Goal: Transaction & Acquisition: Purchase product/service

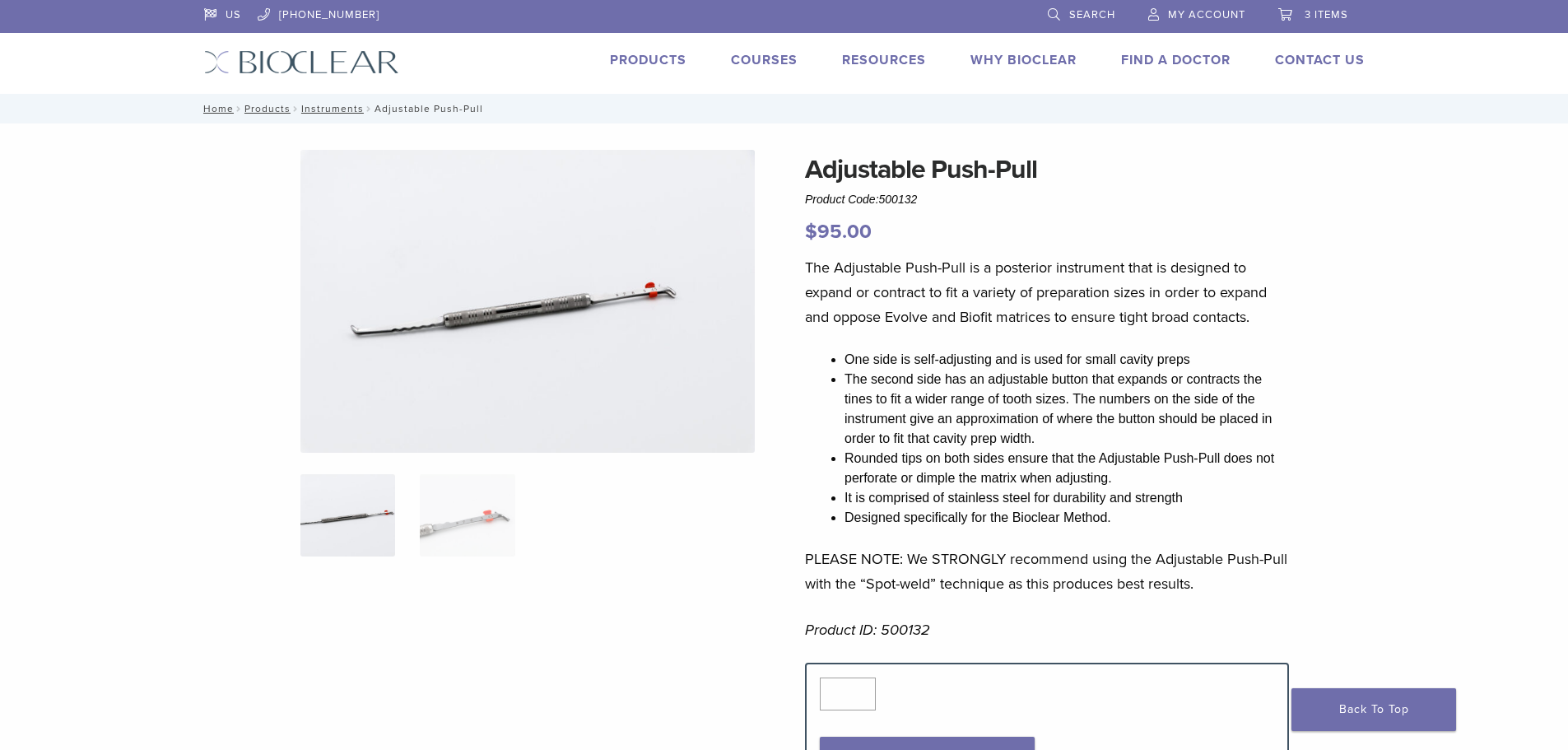
click at [1315, 22] on link "3 items" at bounding box center [1314, 12] width 70 height 24
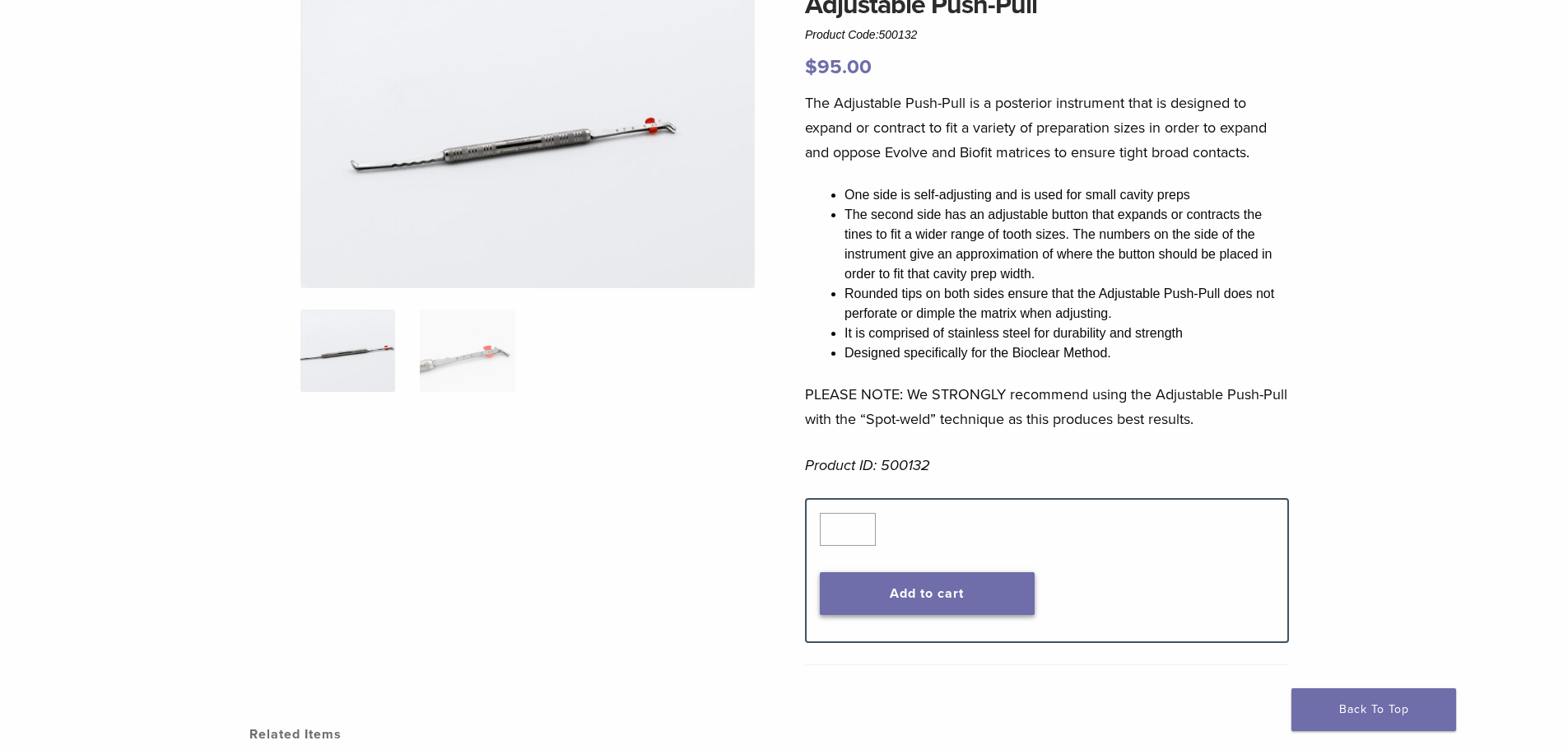
click at [932, 587] on button "Add to cart" at bounding box center [927, 593] width 215 height 42
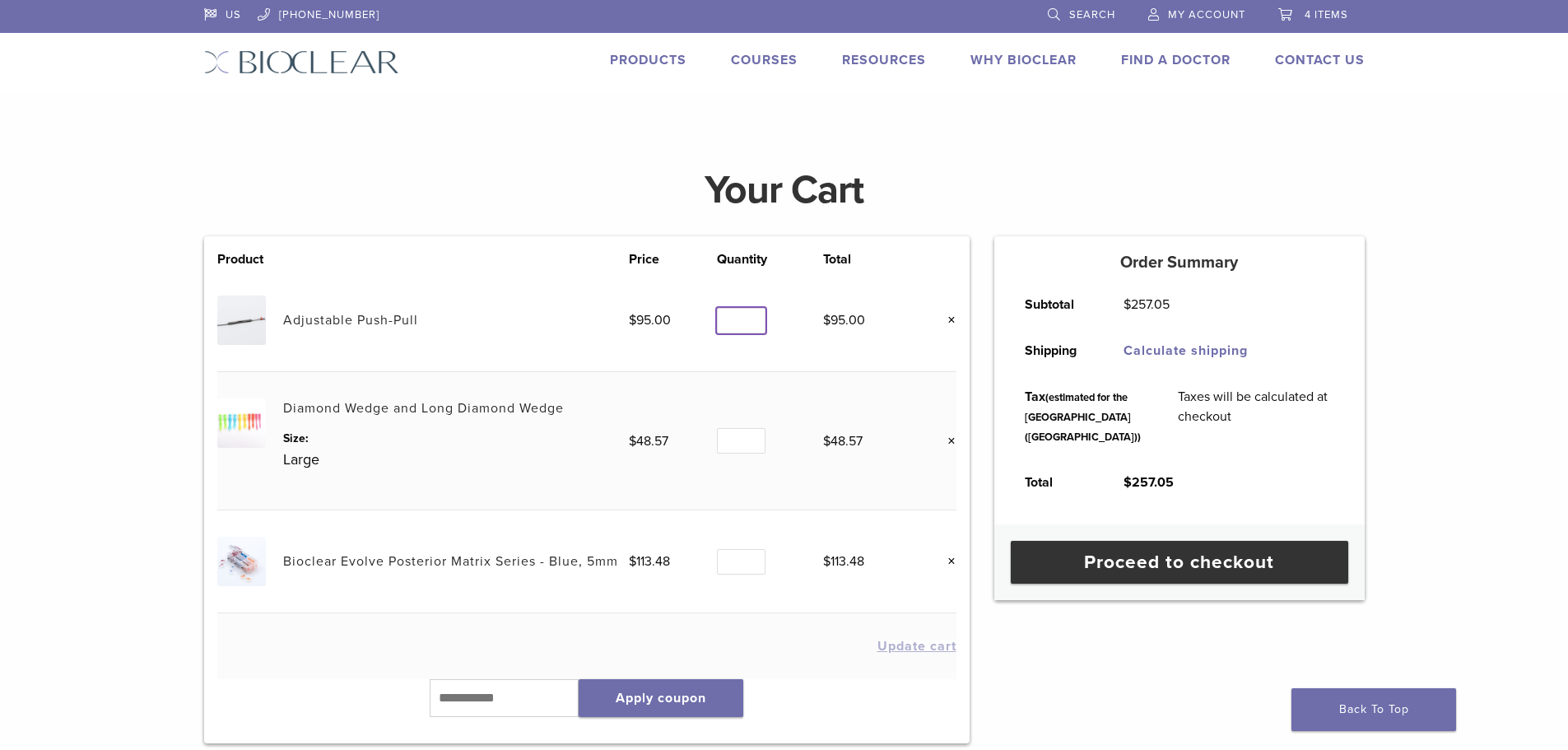
type input "*"
click at [755, 317] on input "*" at bounding box center [740, 320] width 48 height 25
click at [713, 614] on td "Update cart" at bounding box center [587, 645] width 739 height 66
click at [890, 648] on button "Update cart" at bounding box center [917, 645] width 79 height 14
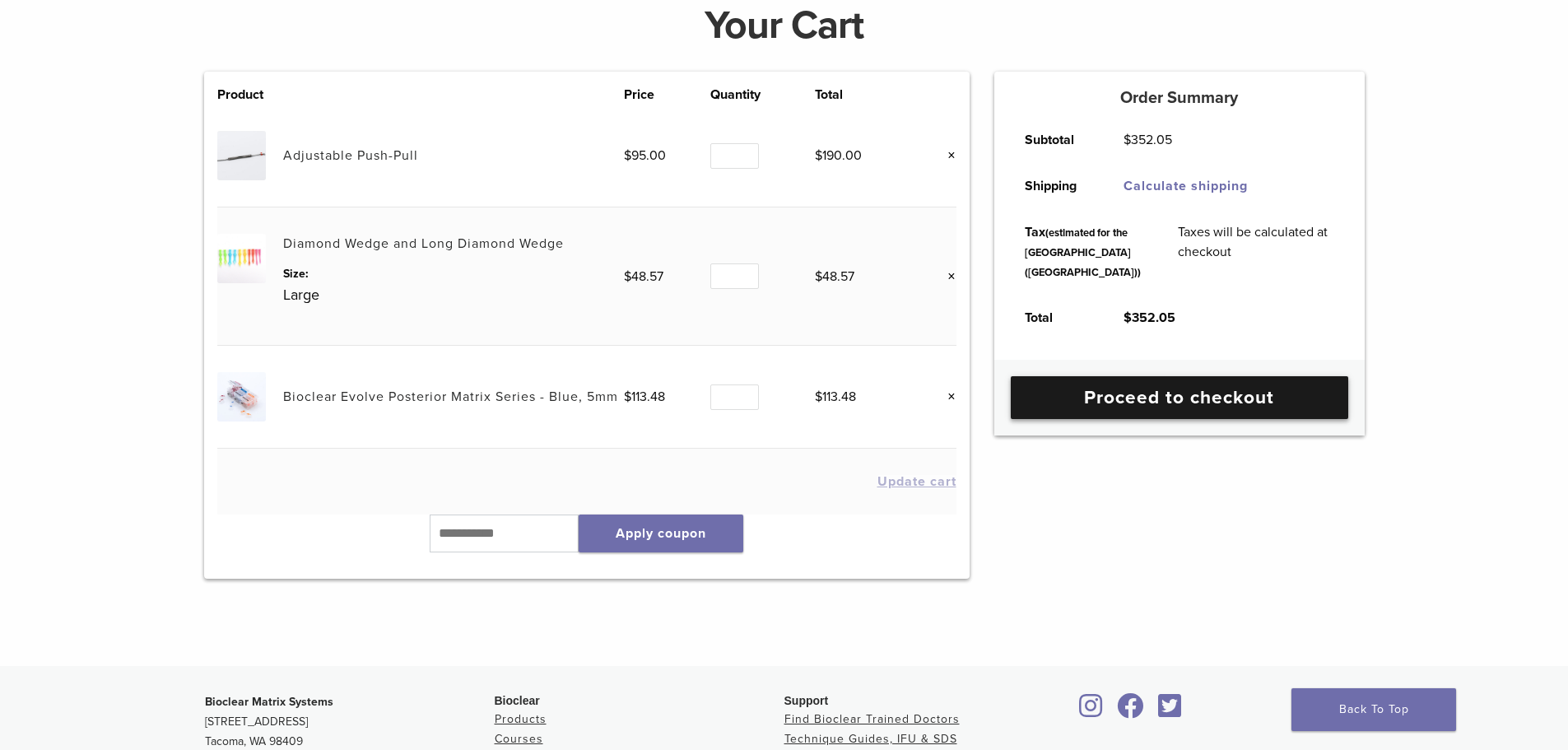
click at [1079, 419] on link "Proceed to checkout" at bounding box center [1179, 397] width 337 height 42
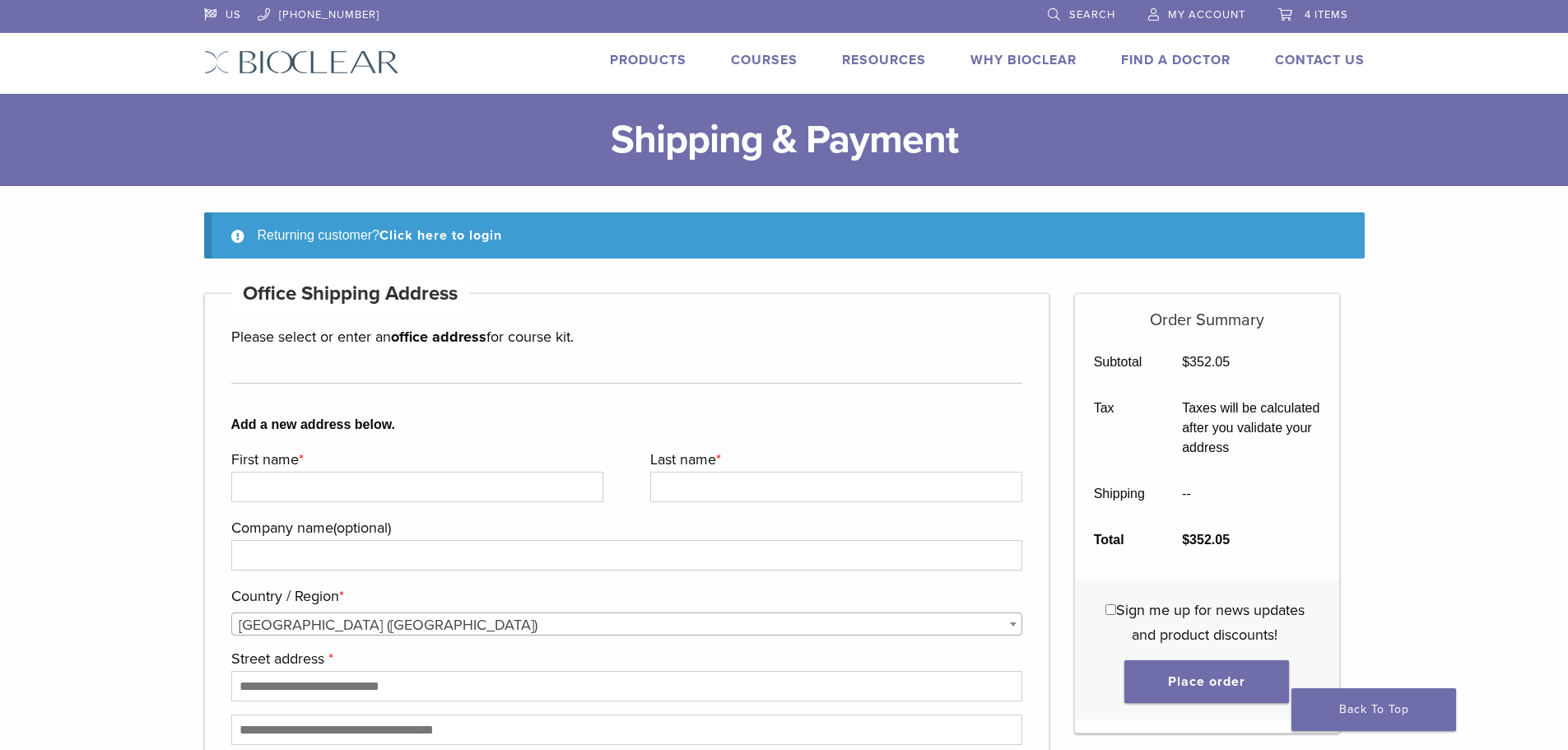
click at [1201, 9] on span "My Account" at bounding box center [1207, 14] width 78 height 14
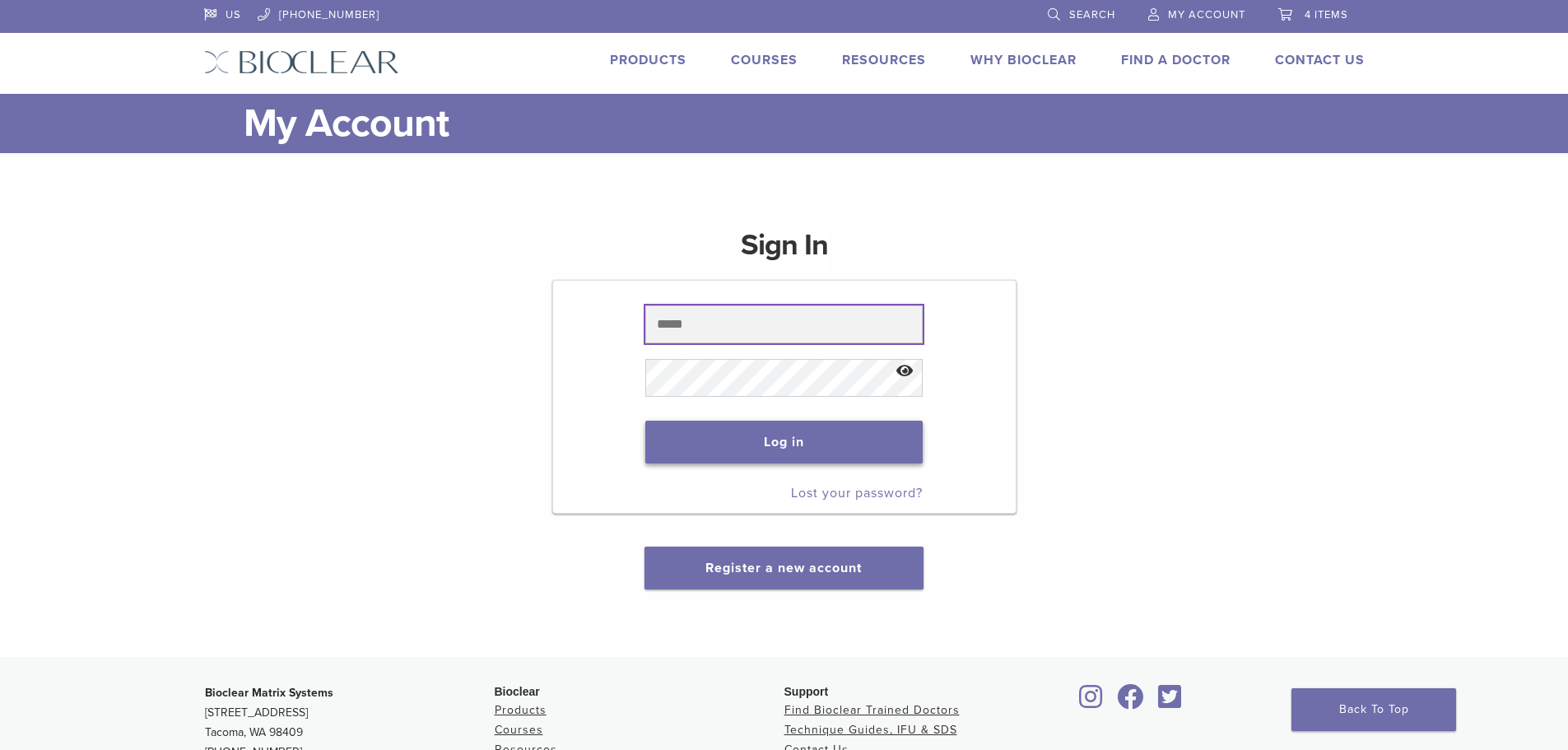
type input "**********"
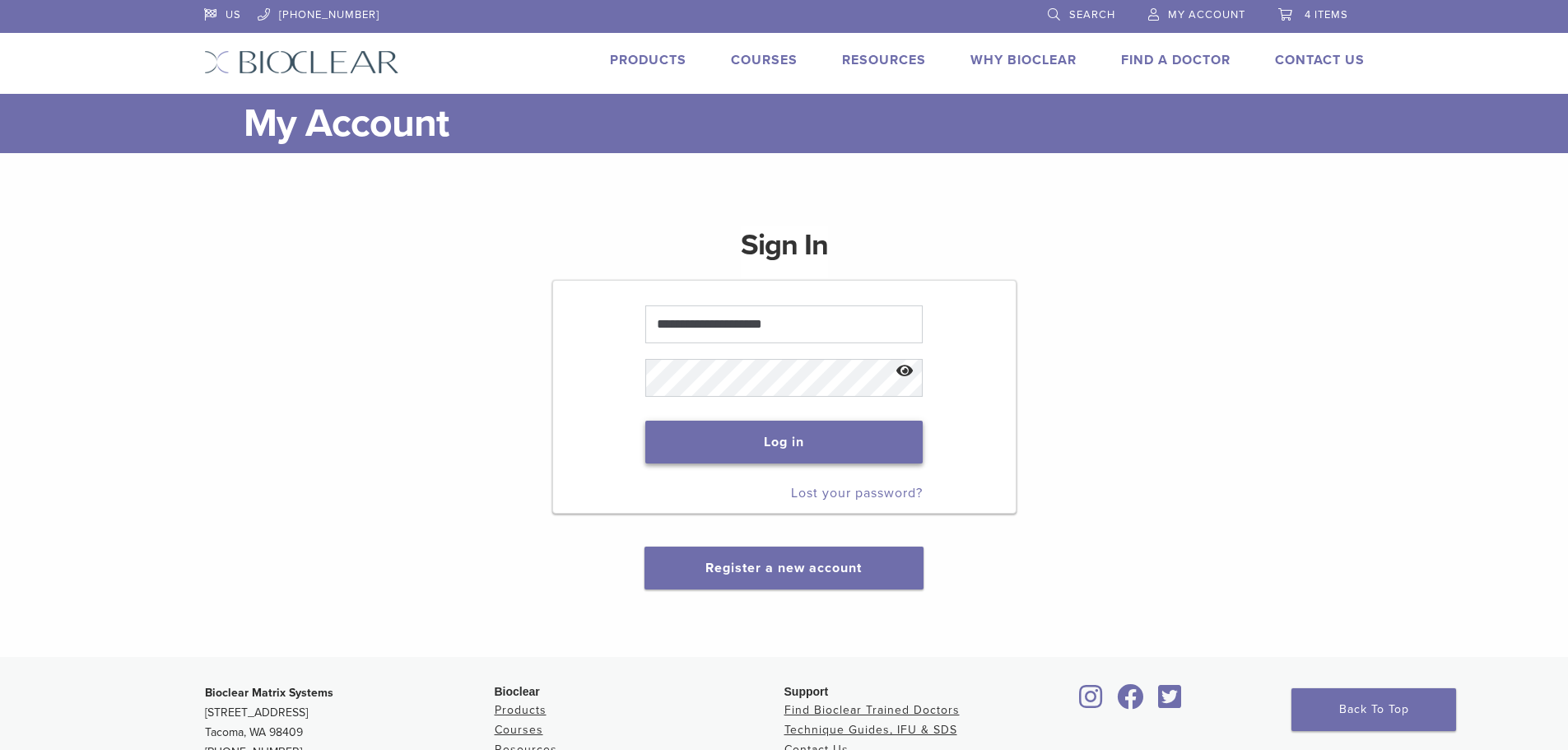
click at [798, 447] on button "Log in" at bounding box center [784, 442] width 278 height 42
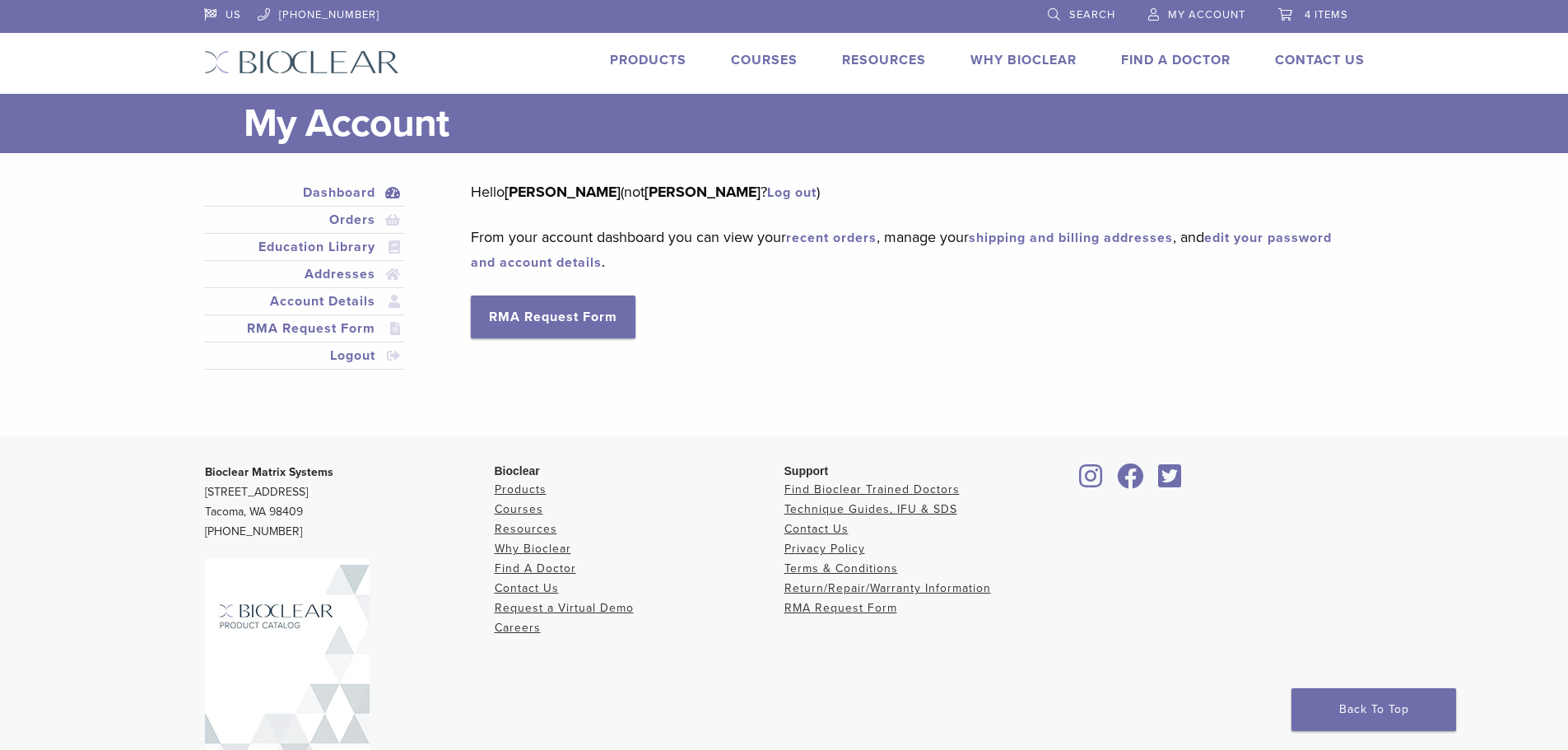
click at [1329, 13] on span "4 items" at bounding box center [1326, 14] width 43 height 14
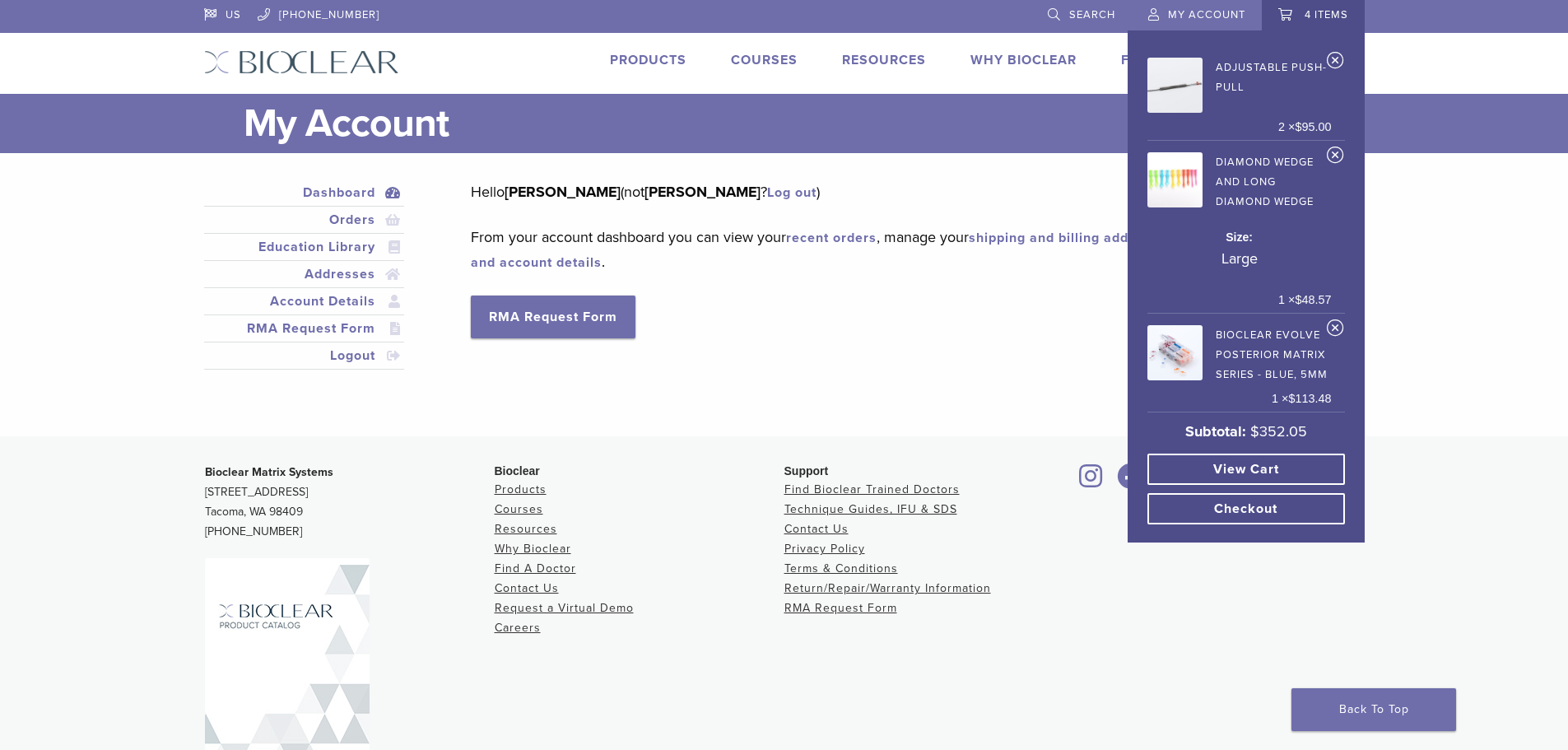
click at [1243, 497] on link "Checkout" at bounding box center [1246, 508] width 197 height 32
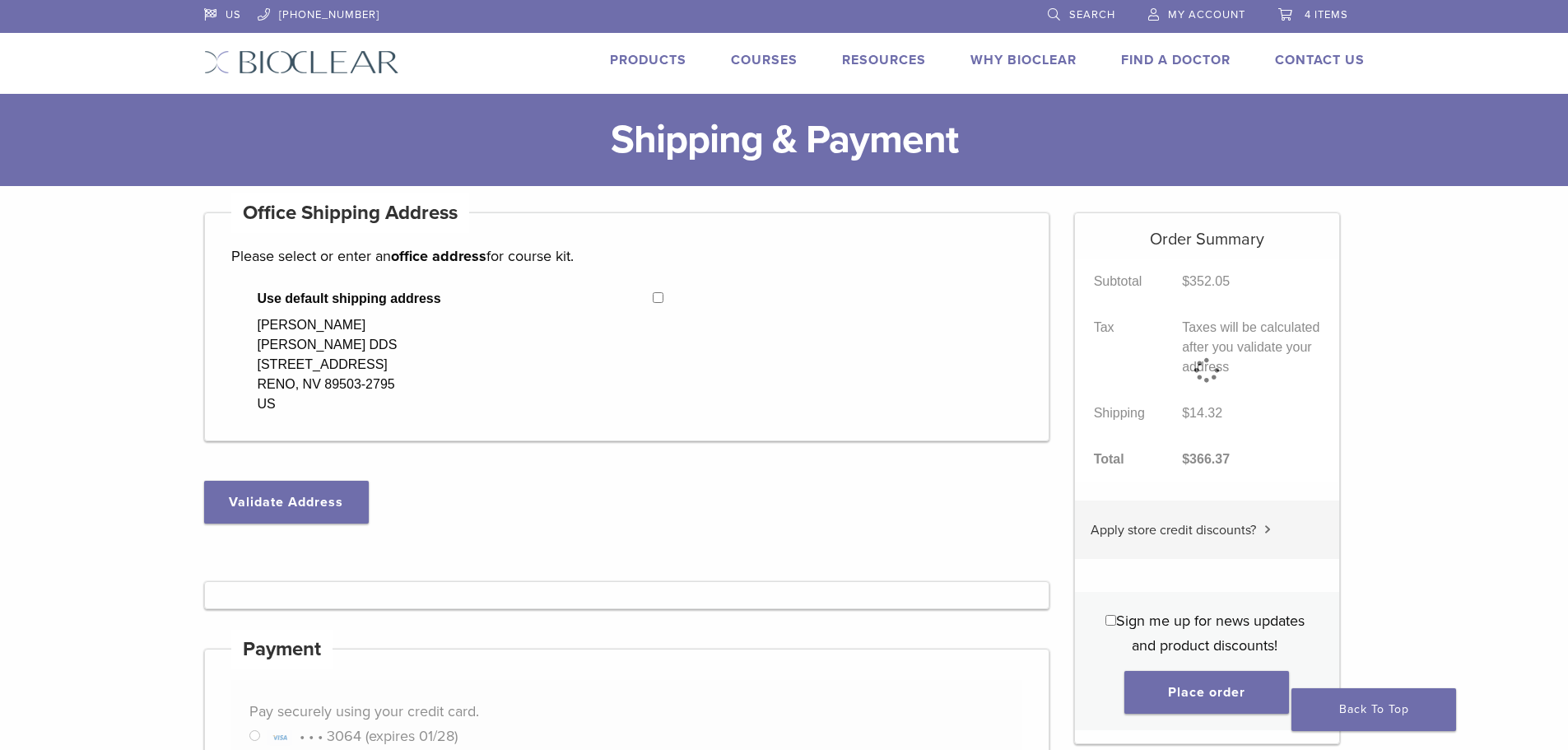
select select "**"
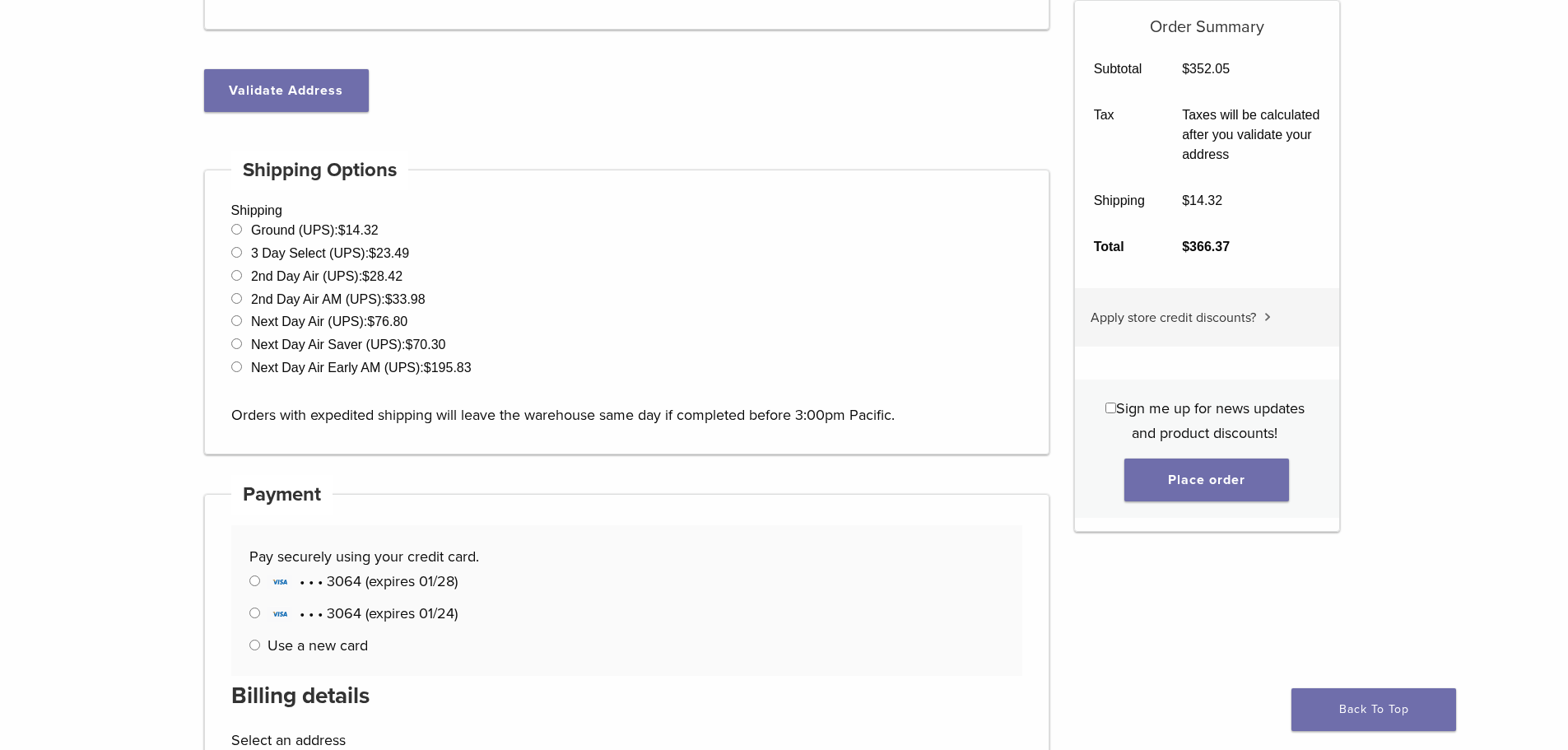
scroll to position [494, 0]
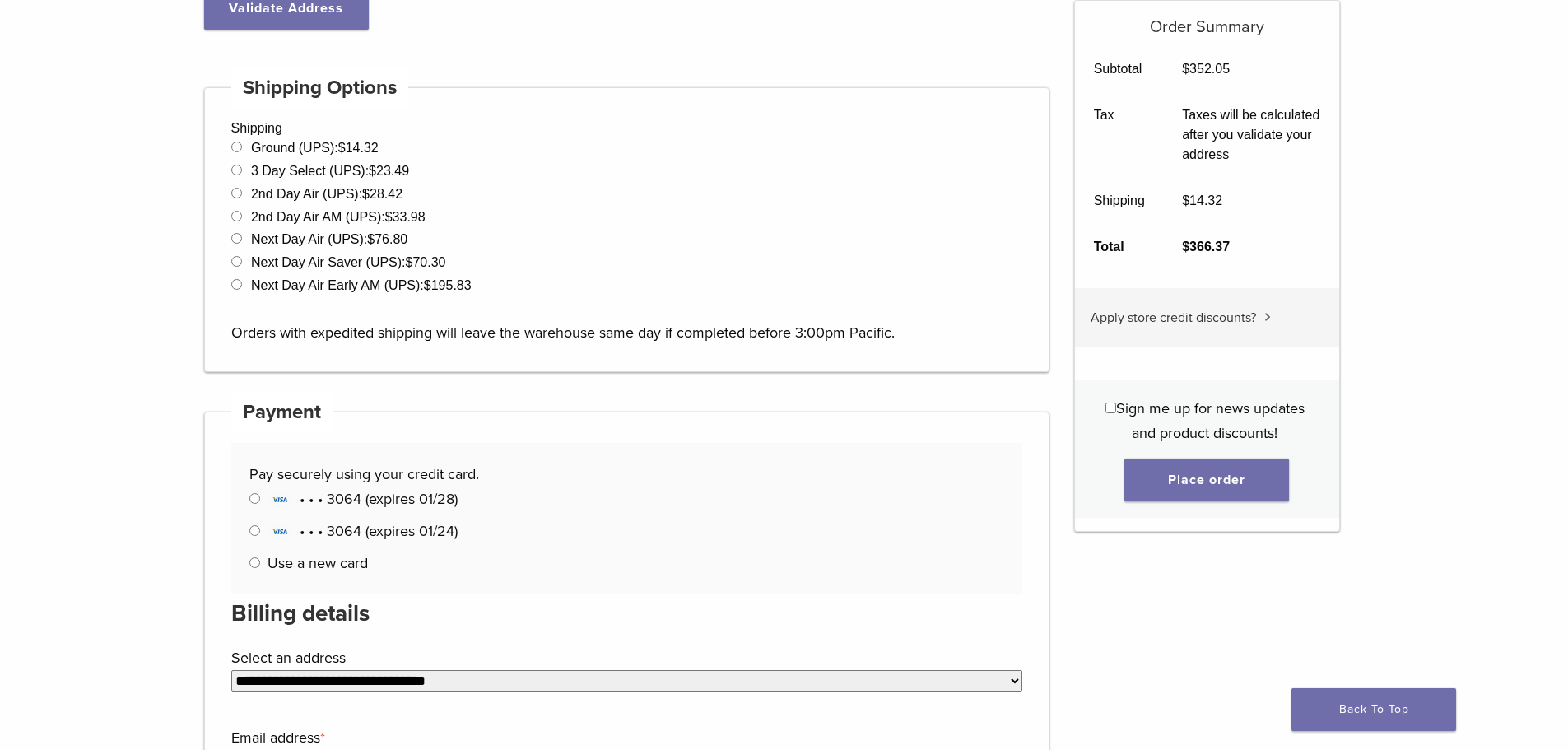
click at [392, 505] on span "• • • 3064 (expires 01/28)" at bounding box center [362, 498] width 190 height 18
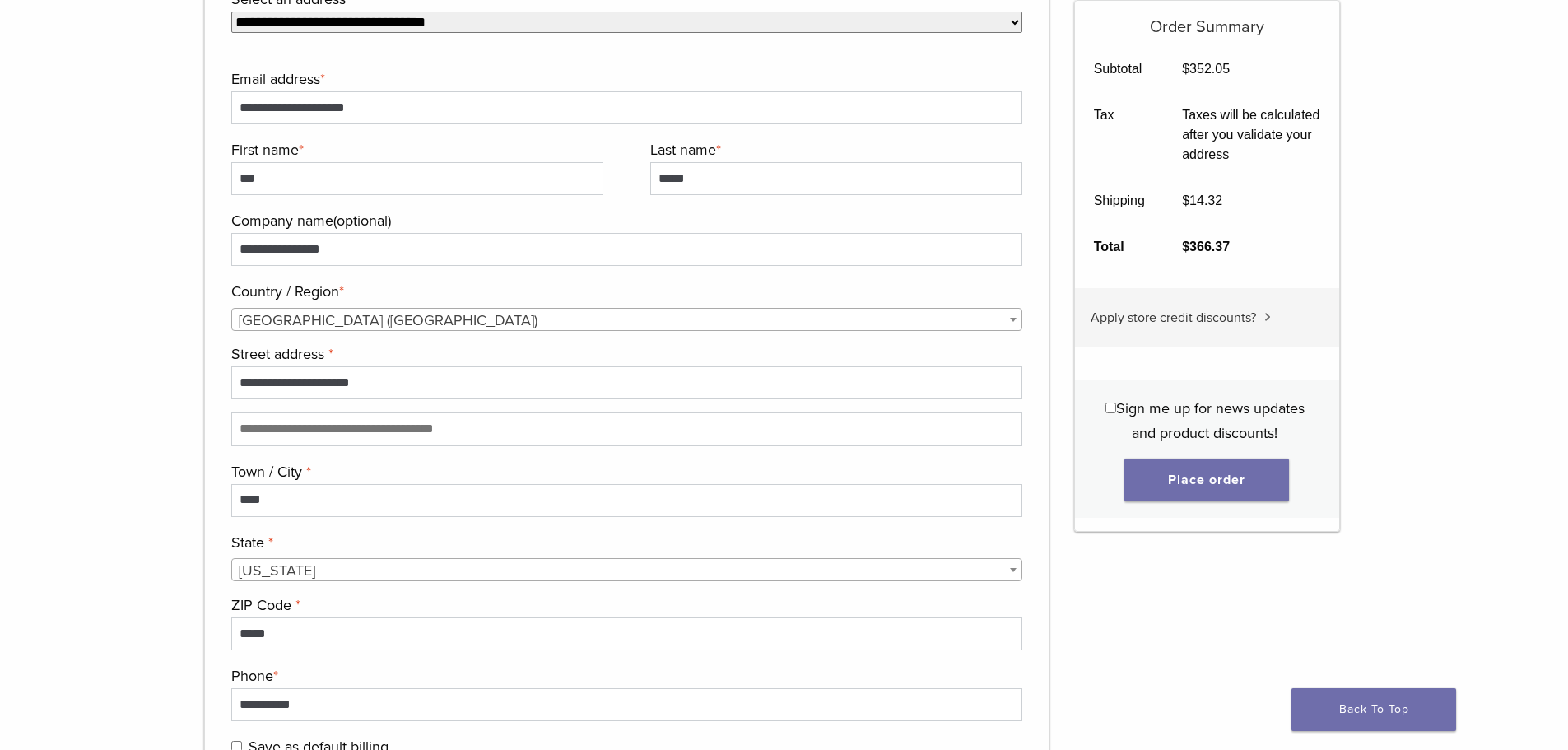
scroll to position [1317, 0]
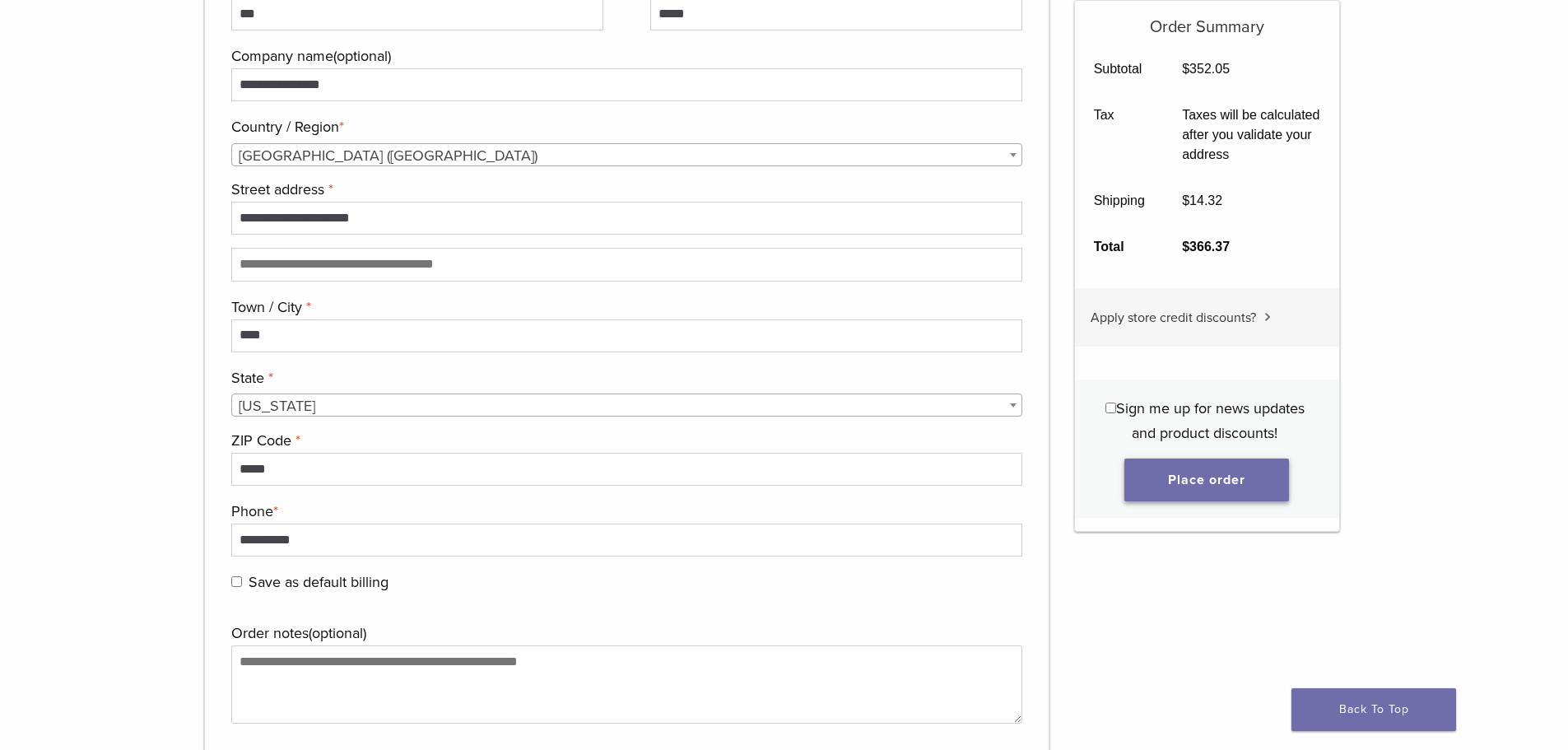
click at [1174, 467] on button "Place order" at bounding box center [1206, 480] width 165 height 42
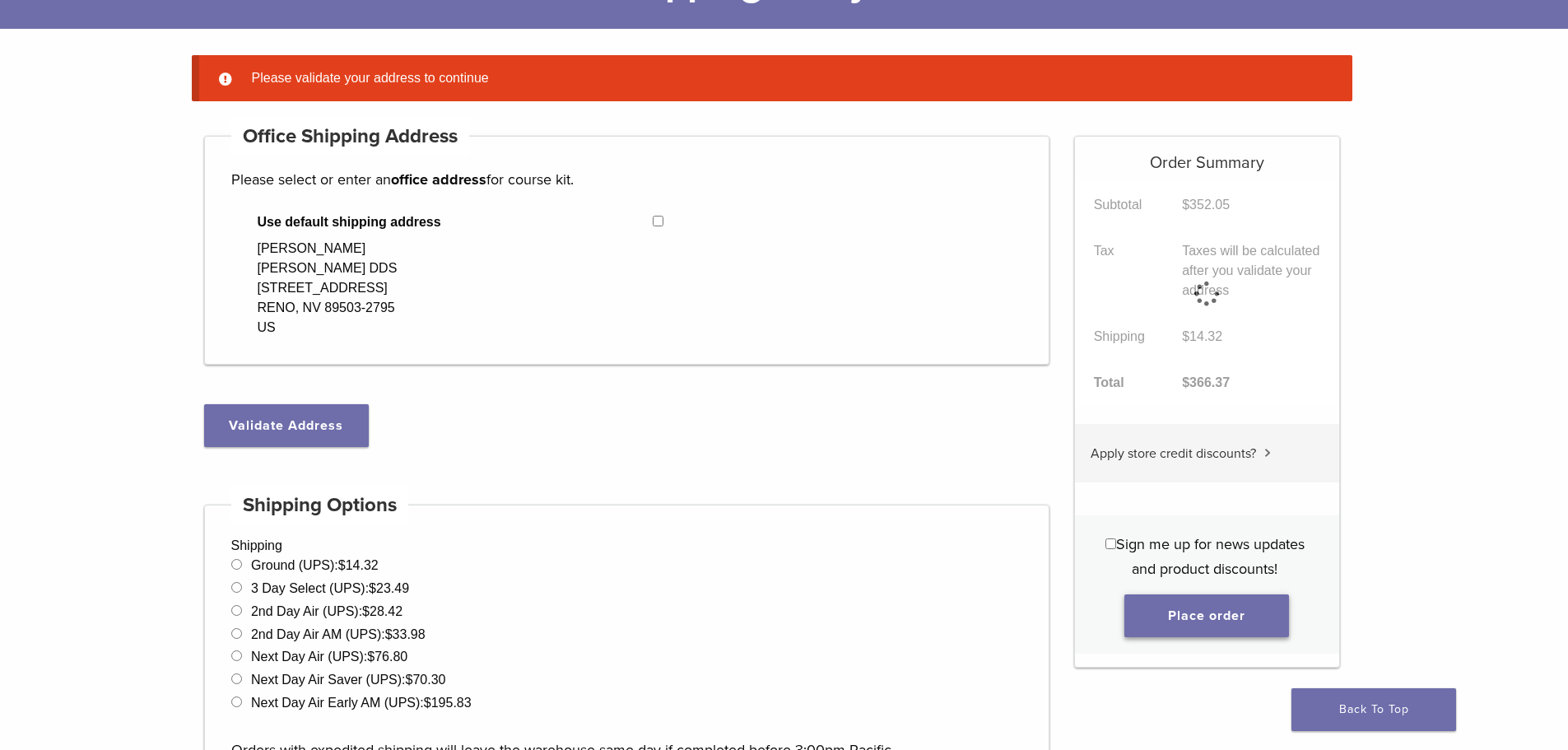
scroll to position [129, 0]
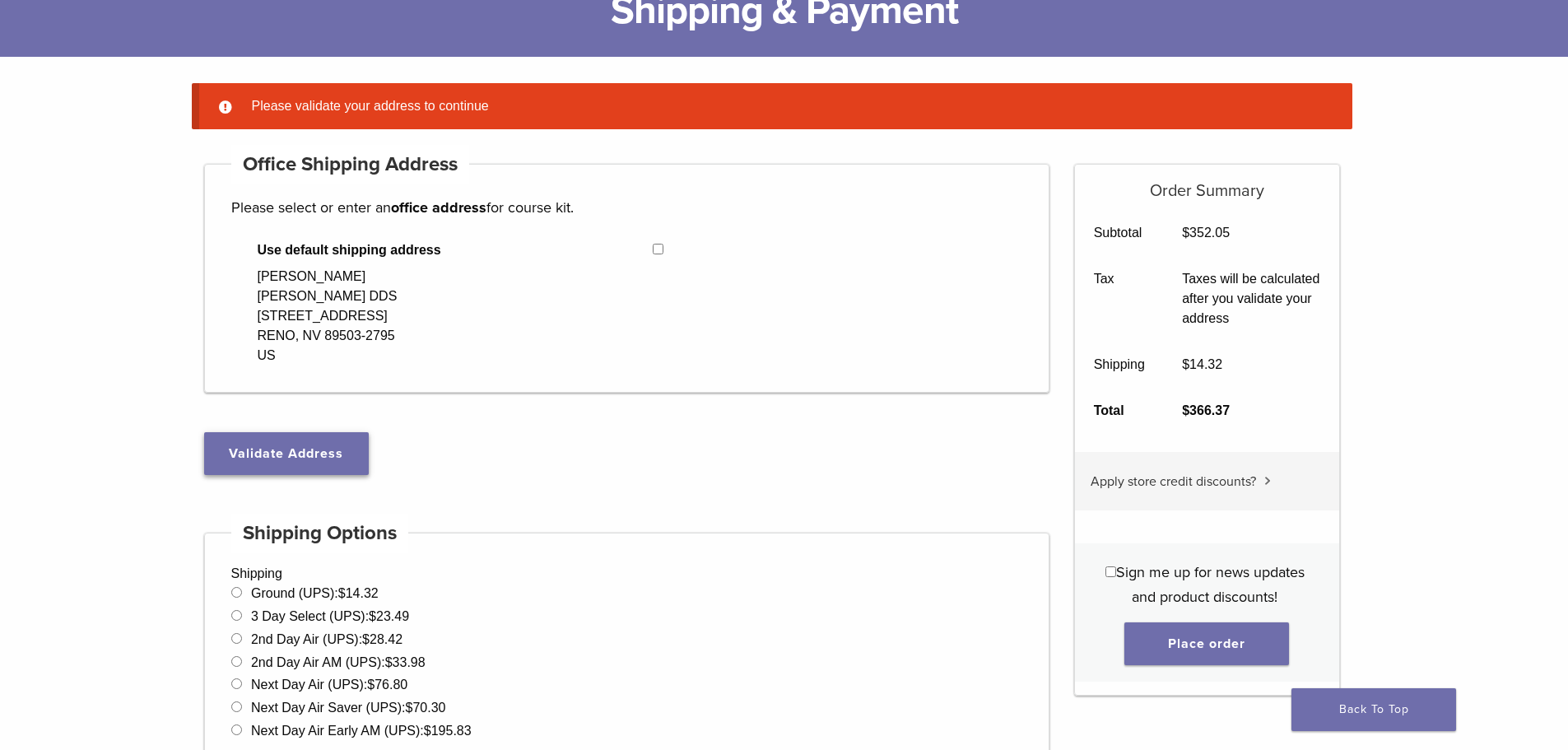
click at [288, 434] on button "Validate Address" at bounding box center [286, 453] width 165 height 42
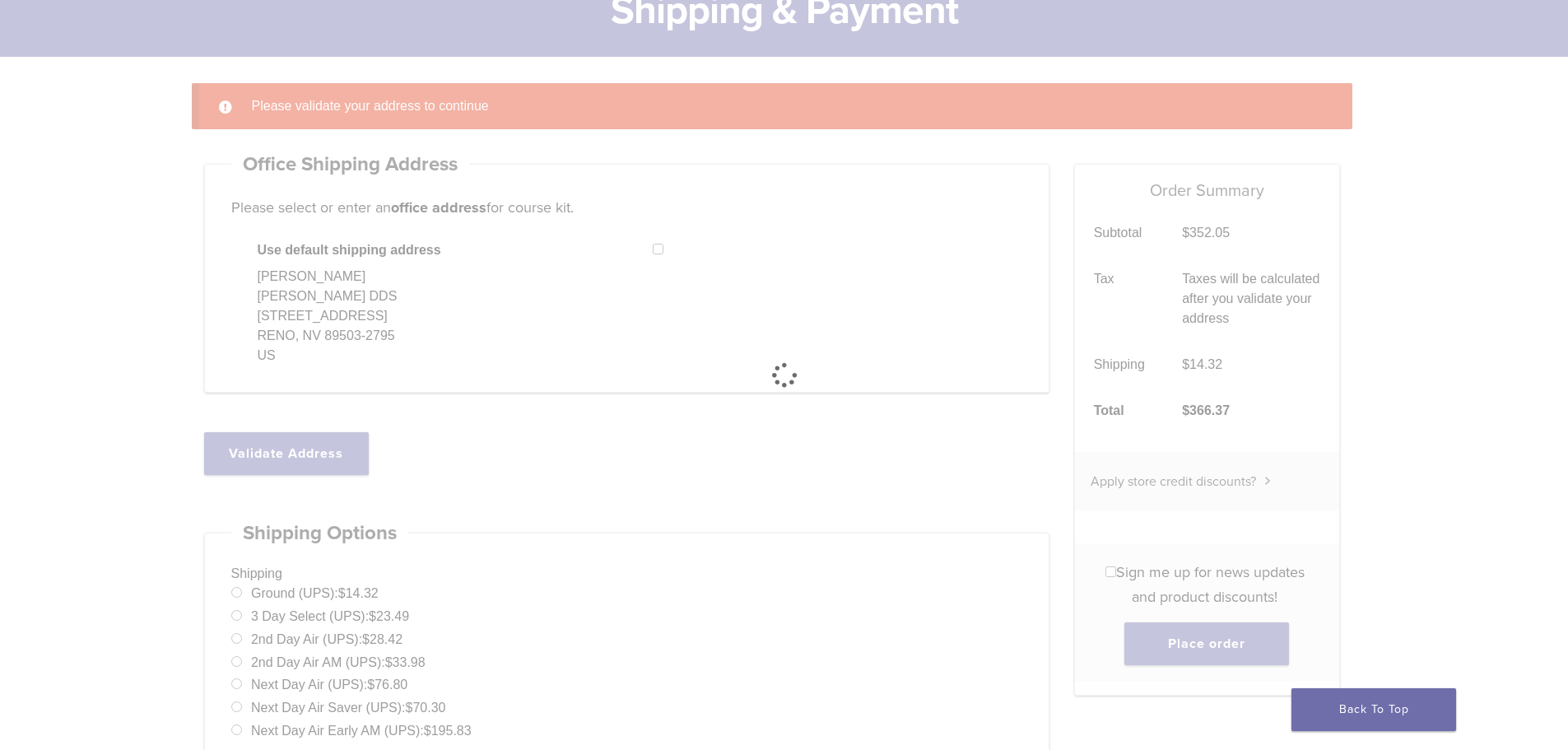
select select "**"
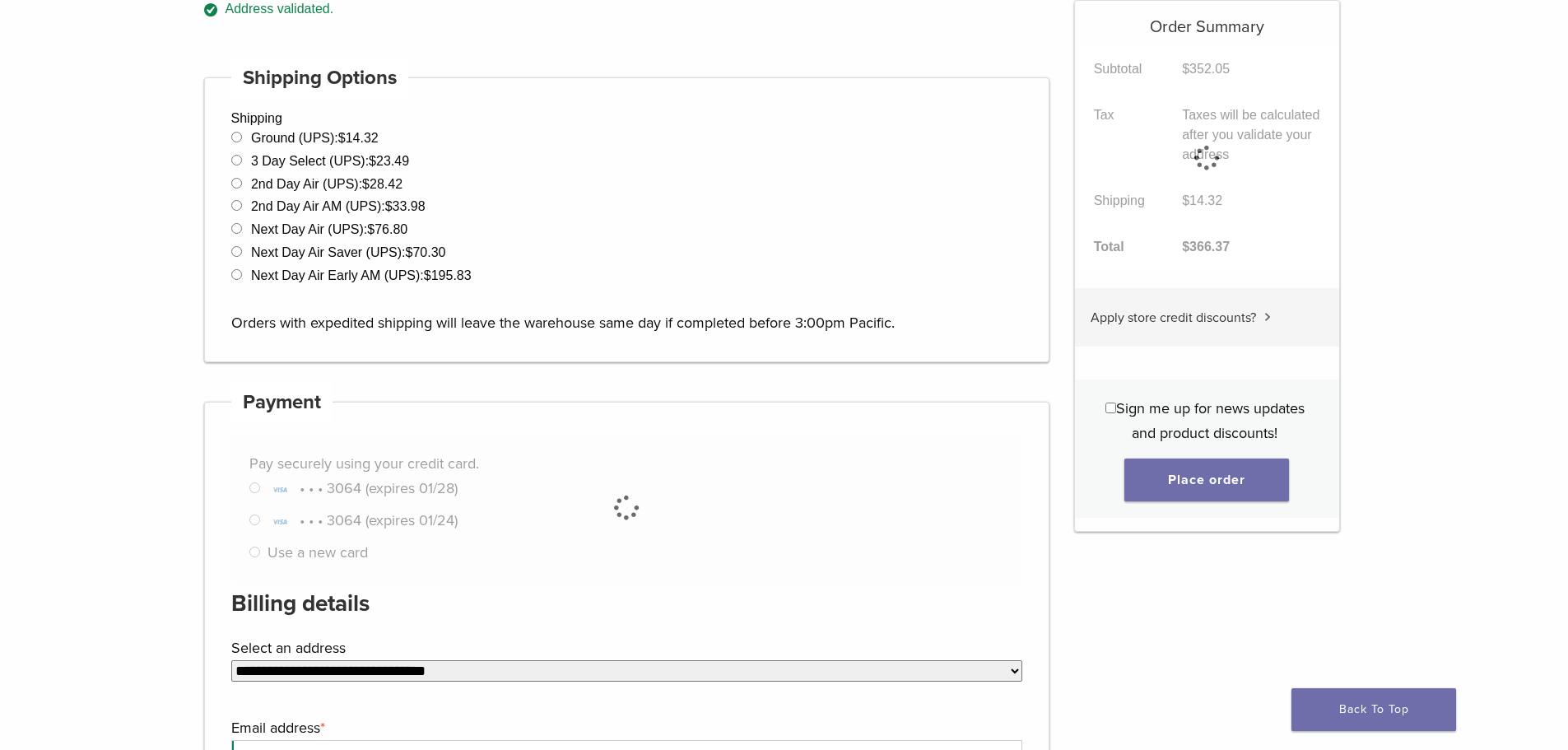
scroll to position [459, 0]
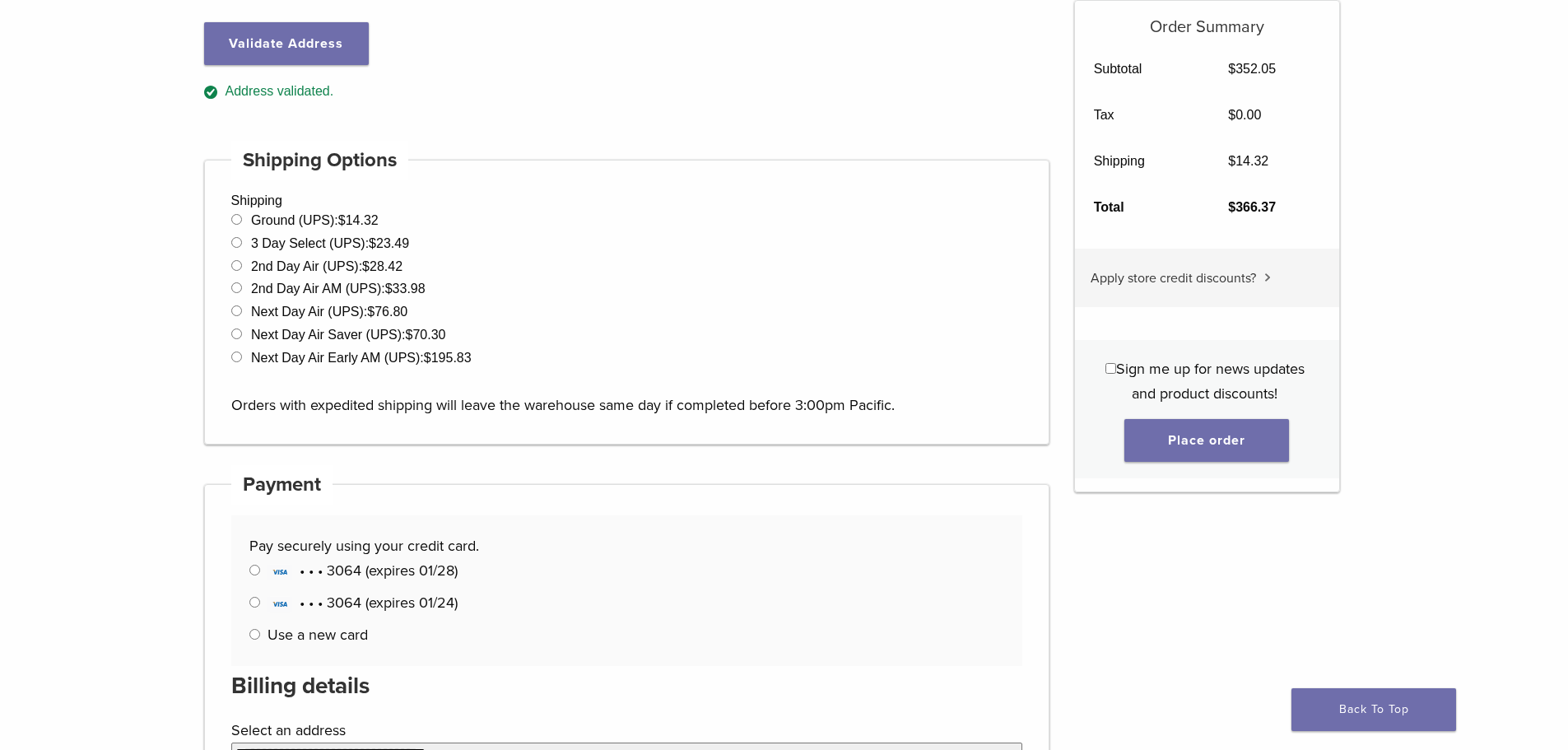
click at [1116, 364] on span "Sign me up for news updates and product discounts!" at bounding box center [1210, 380] width 188 height 42
click at [1195, 434] on button "Place order" at bounding box center [1206, 440] width 165 height 42
